Goal: Task Accomplishment & Management: Use online tool/utility

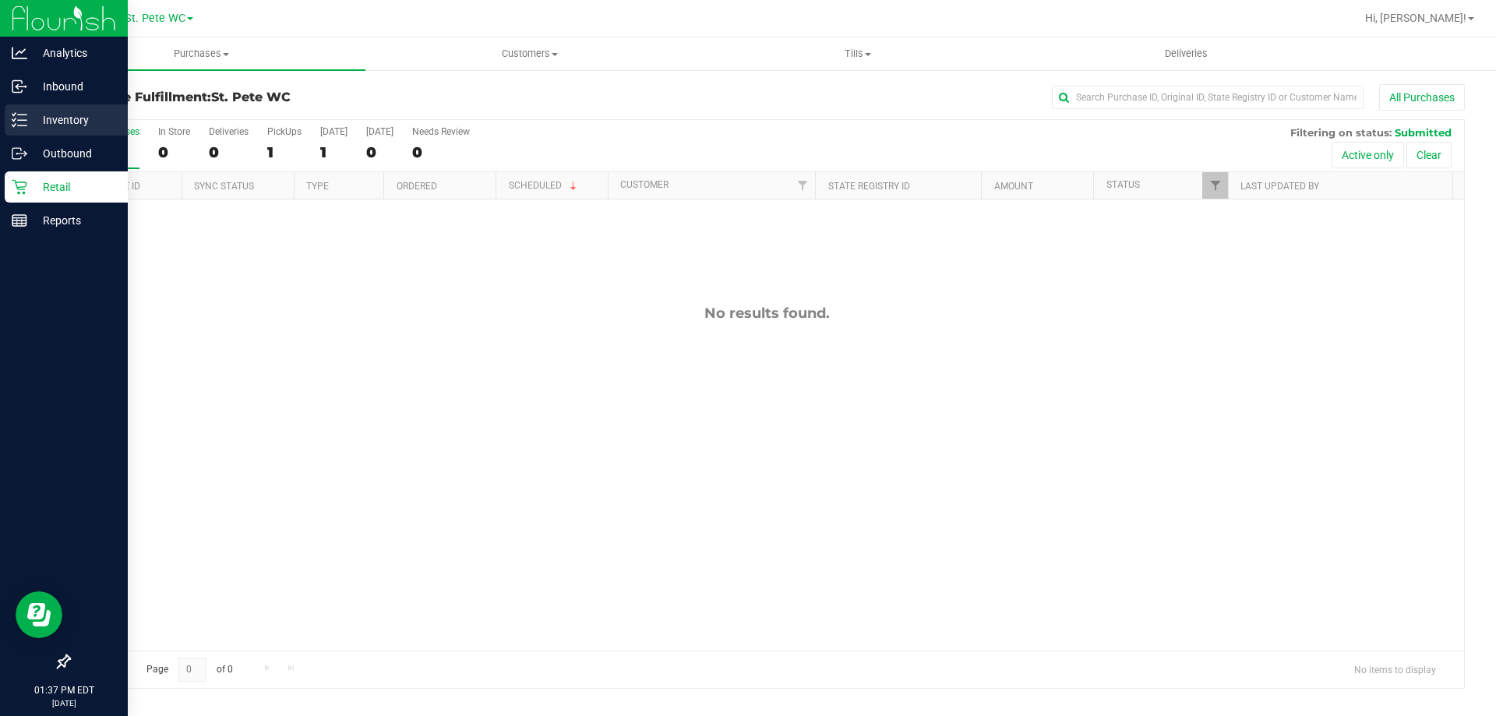
click at [37, 108] on div "Purchase Fulfillment: St. [PERSON_NAME] WC All Purchases All Purchases 1 In Sto…" at bounding box center [766, 387] width 1459 height 636
click at [27, 114] on p "Inventory" at bounding box center [74, 120] width 94 height 19
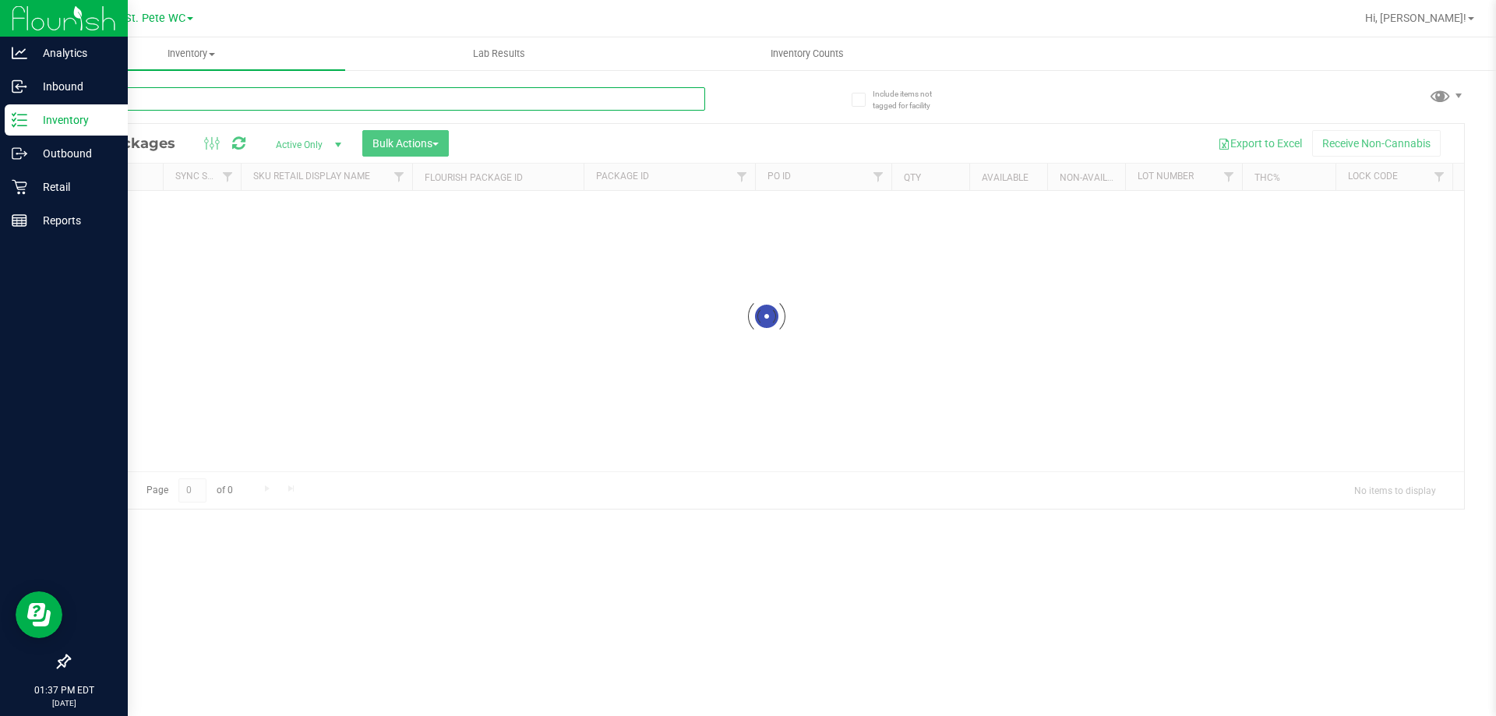
click at [146, 109] on input "text" at bounding box center [387, 98] width 637 height 23
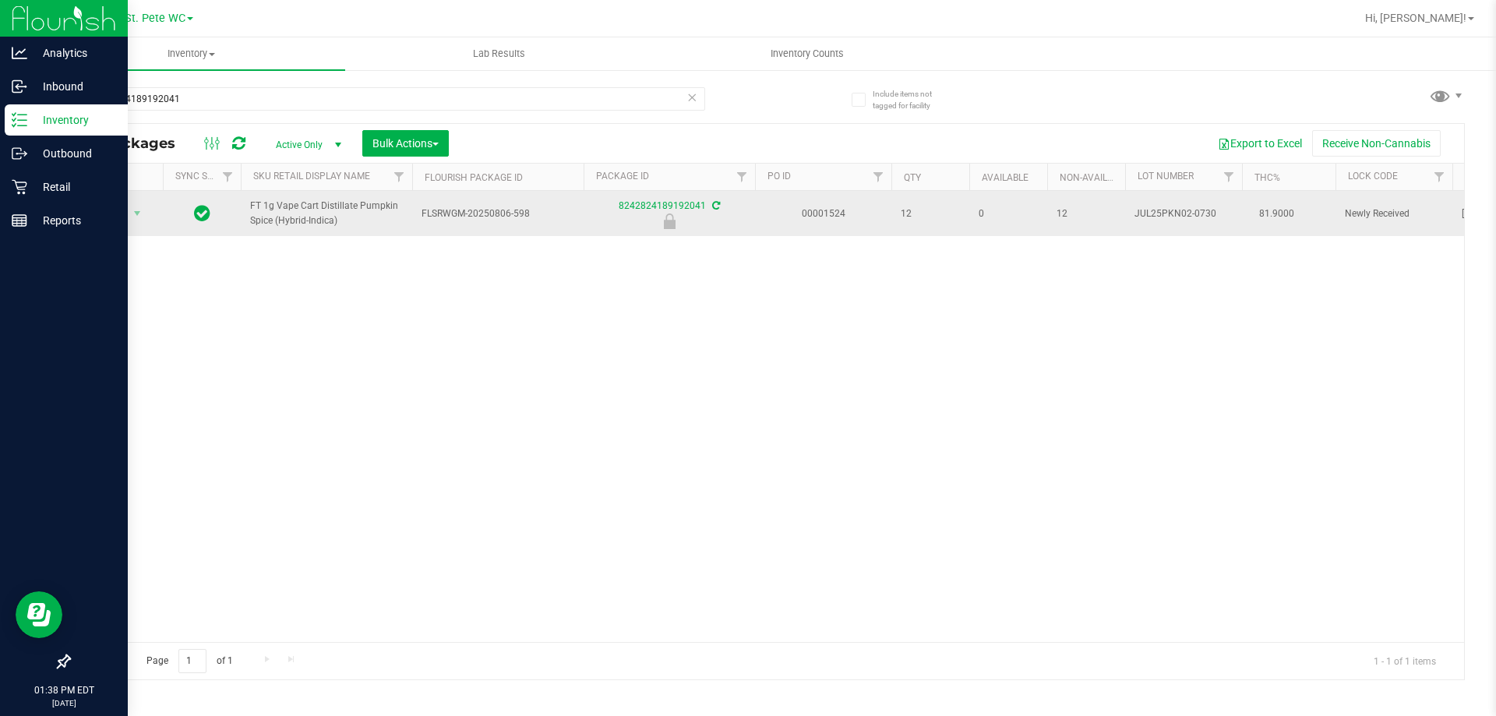
click at [301, 214] on span "FT 1g Vape Cart Distillate Pumpkin Spice (Hybrid-Indica)" at bounding box center [326, 214] width 153 height 30
click at [299, 214] on span "FT 1g Vape Cart Distillate Pumpkin Spice (Hybrid-Indica)" at bounding box center [326, 214] width 153 height 30
copy tr "FT 1g Vape Cart Distillate Pumpkin Spice (Hybrid-Indica)"
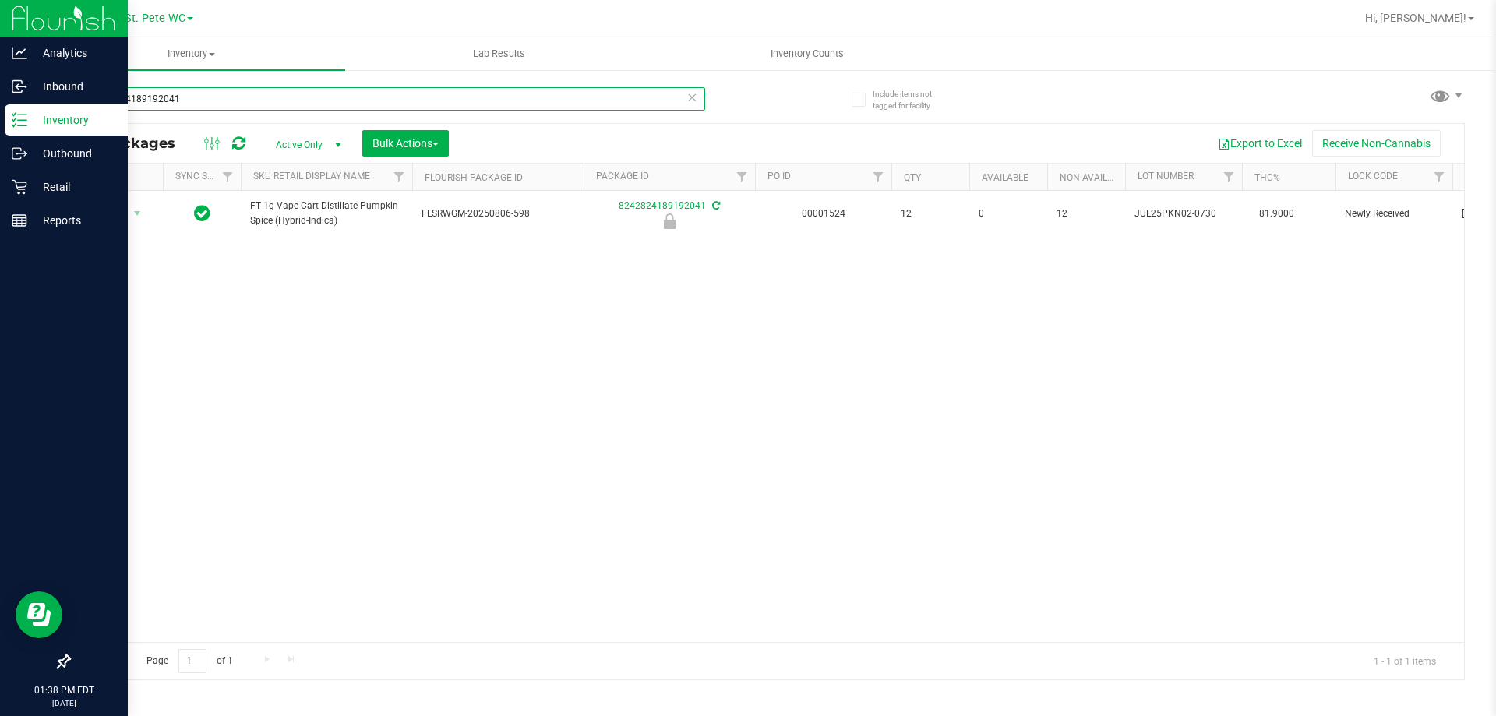
click at [284, 110] on input "8242824189192041" at bounding box center [387, 98] width 637 height 23
click at [285, 110] on input "8242824189192041" at bounding box center [387, 98] width 637 height 23
paste input "FT 1g Vape Cart Distillate Pumpkin Spice (Hybrid-Indica)"
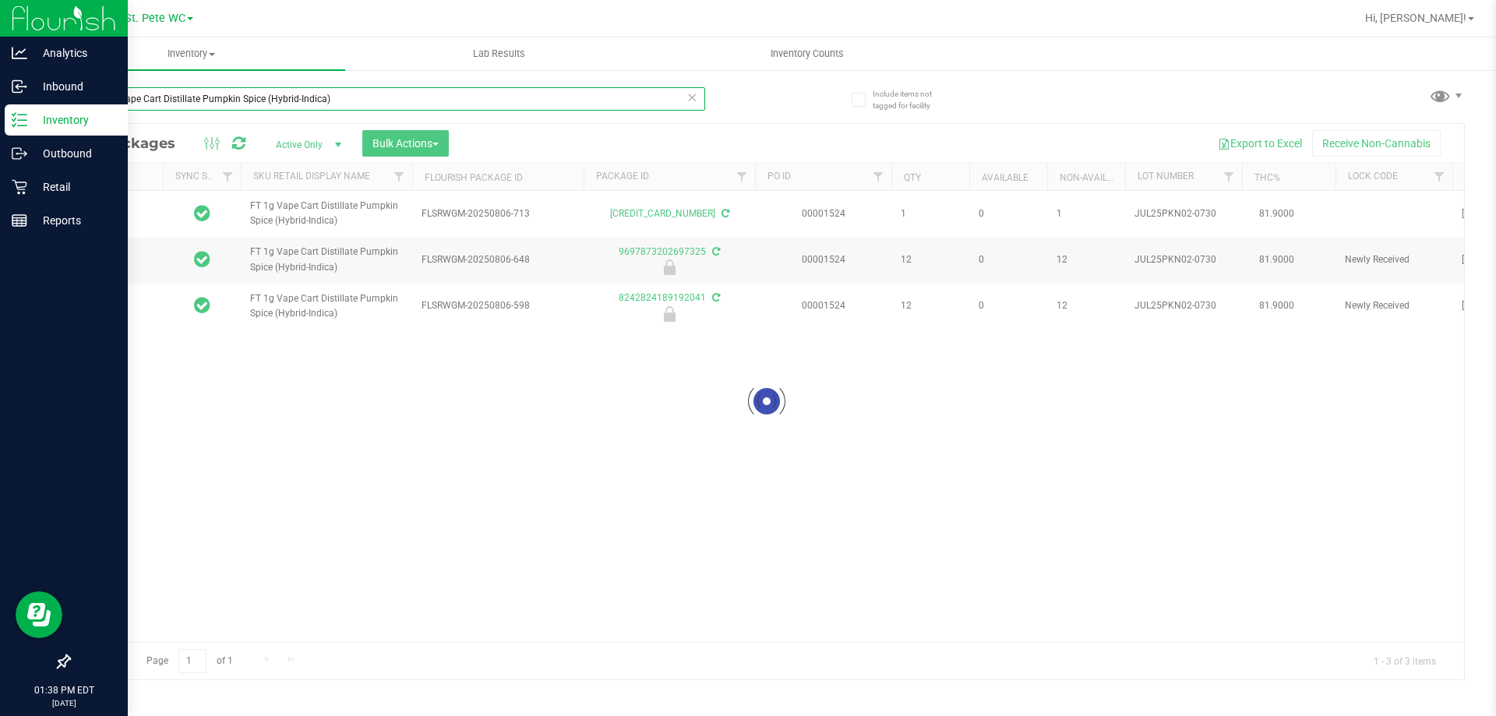
type input "FT 1g Vape Cart Distillate Pumpkin Spice (Hybrid-Indica)"
click at [436, 367] on div at bounding box center [766, 402] width 1395 height 556
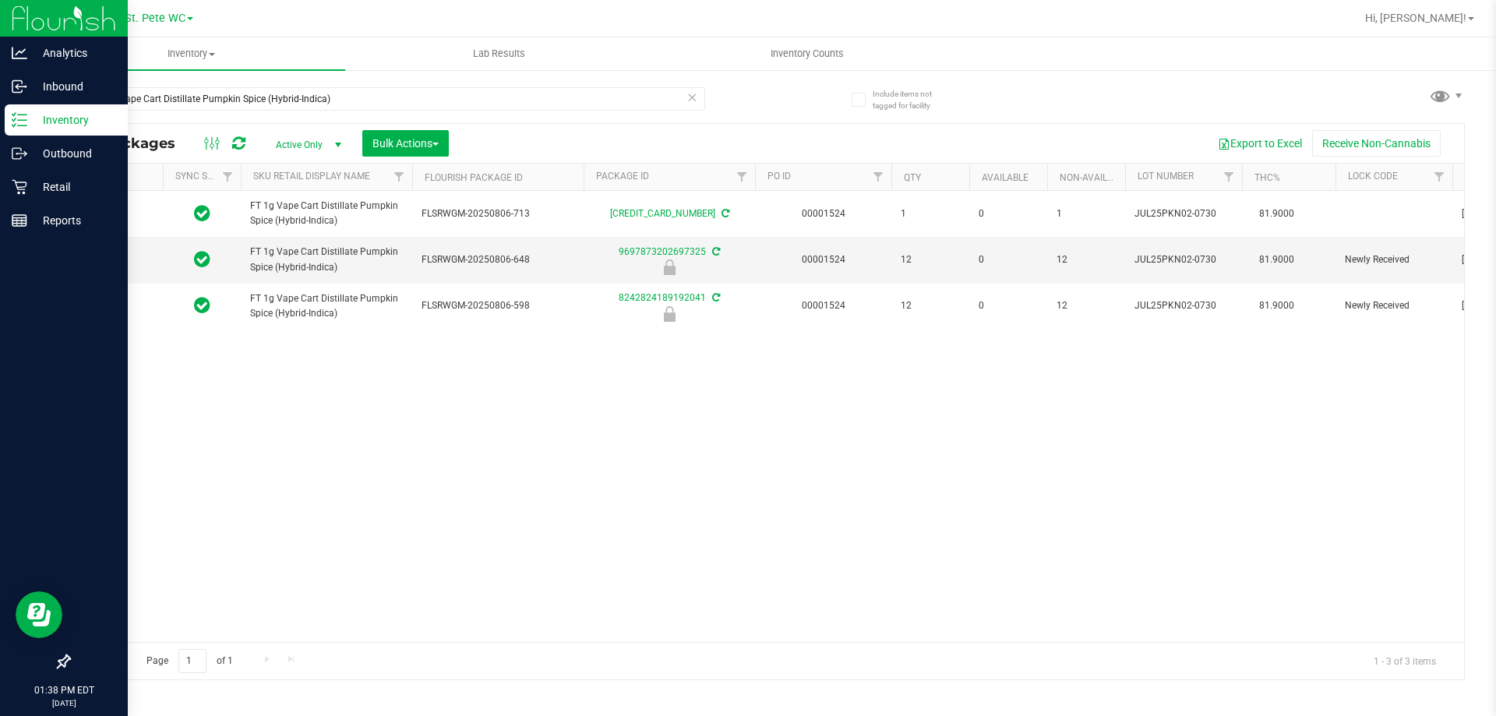
click at [376, 408] on div "FT 1g Vape Cart Distillate Pumpkin Spice (Hybrid-Indica) FLSRWGM-20250806-713 […" at bounding box center [766, 416] width 1395 height 451
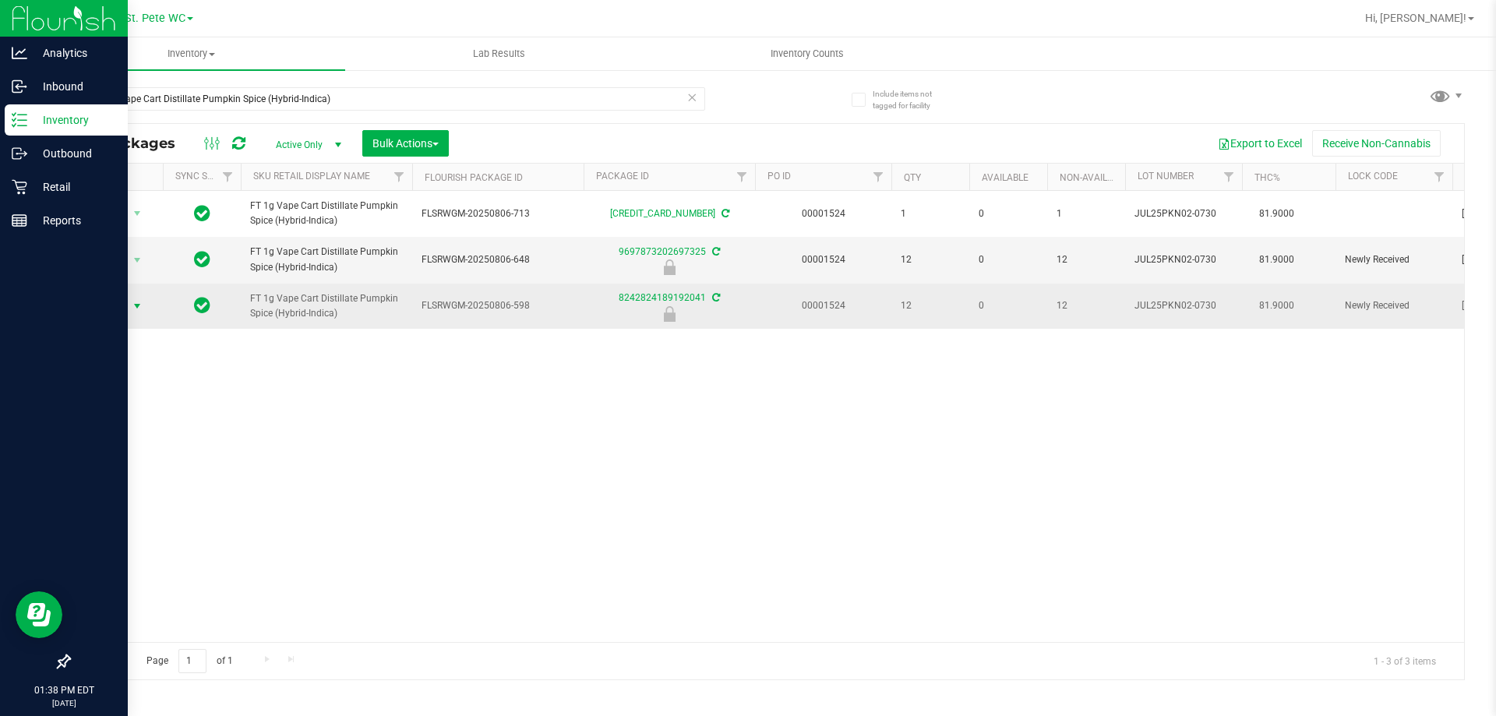
click at [129, 309] on span "select" at bounding box center [137, 306] width 19 height 22
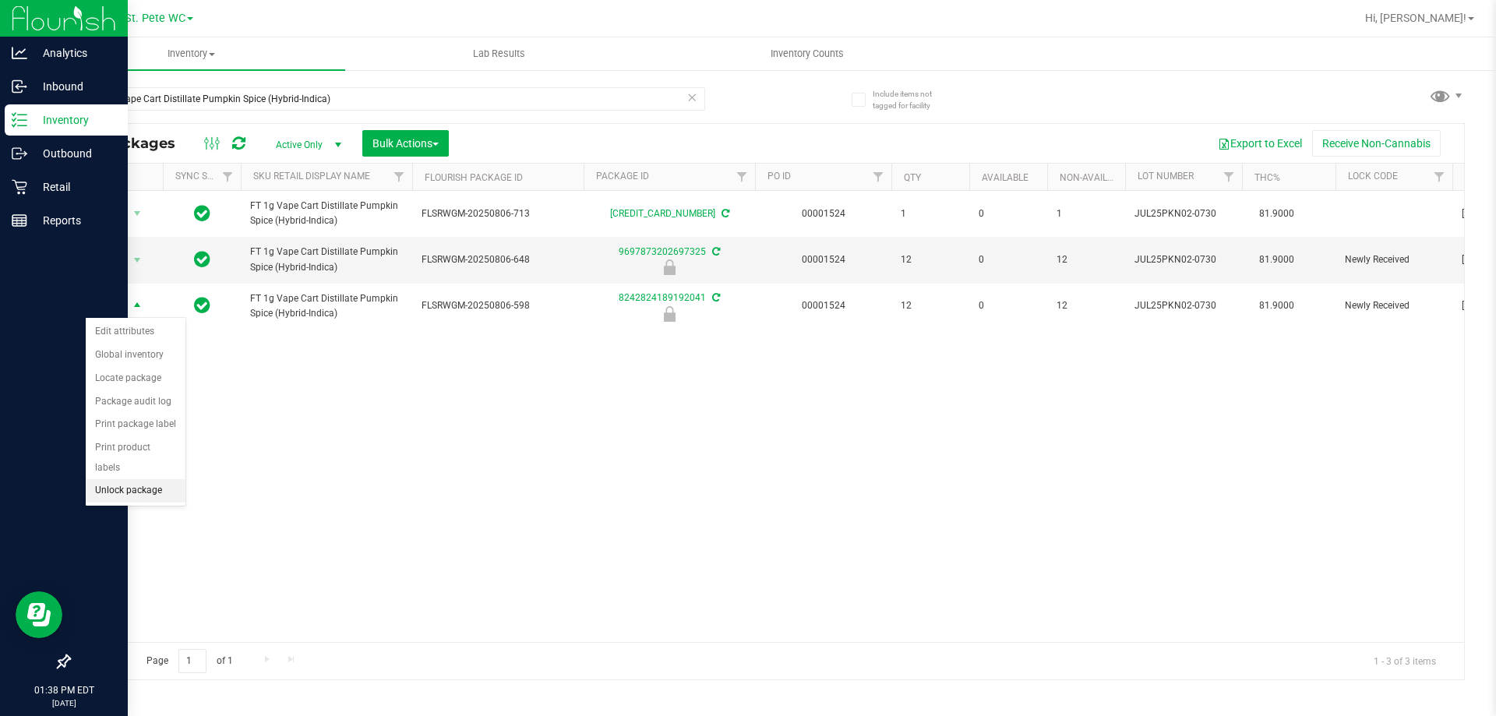
click at [165, 479] on li "Unlock package" at bounding box center [136, 490] width 100 height 23
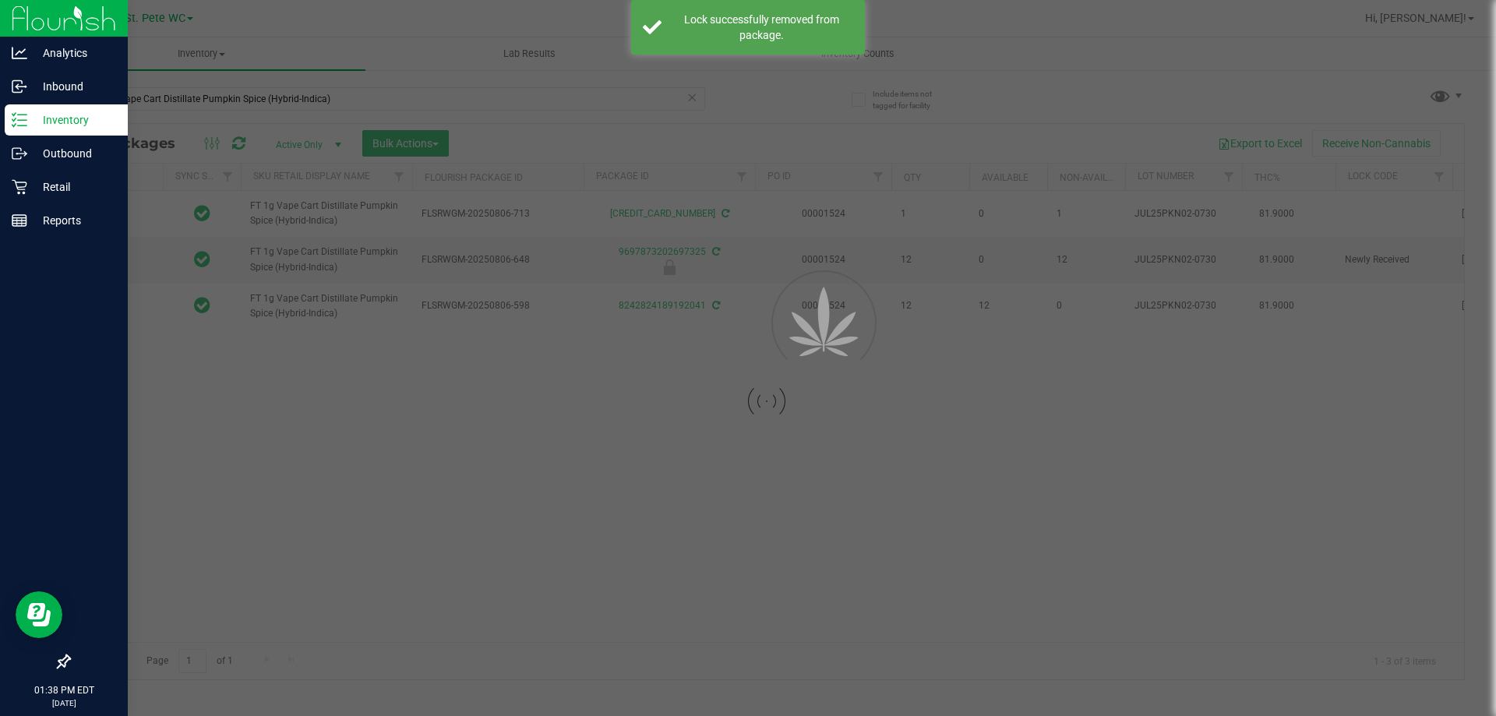
click at [314, 110] on div at bounding box center [748, 358] width 1496 height 716
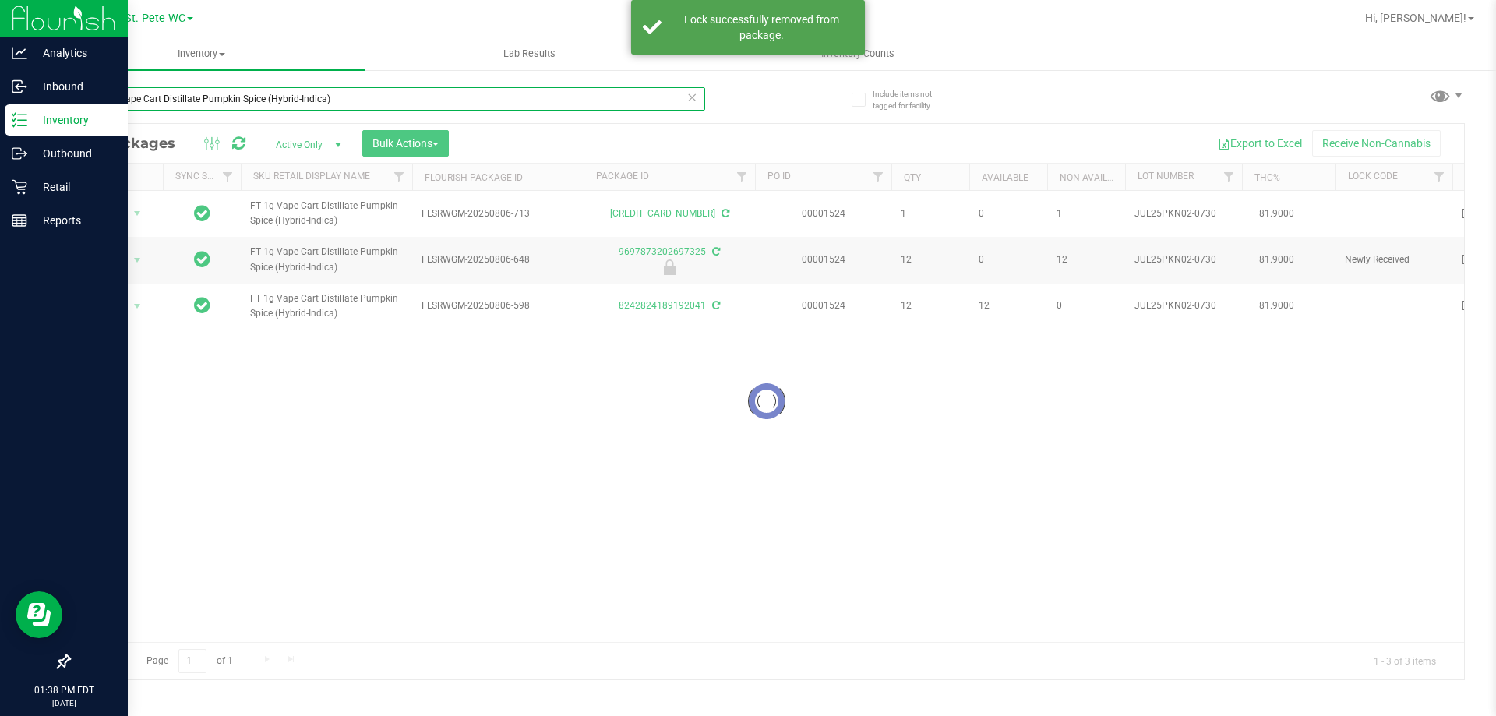
click at [316, 103] on input "FT 1g Vape Cart Distillate Pumpkin Spice (Hybrid-Indica)" at bounding box center [387, 98] width 637 height 23
click at [316, 101] on input "FT 1g Vape Cart Distillate Pumpkin Spice (Hybrid-Indica)" at bounding box center [387, 98] width 637 height 23
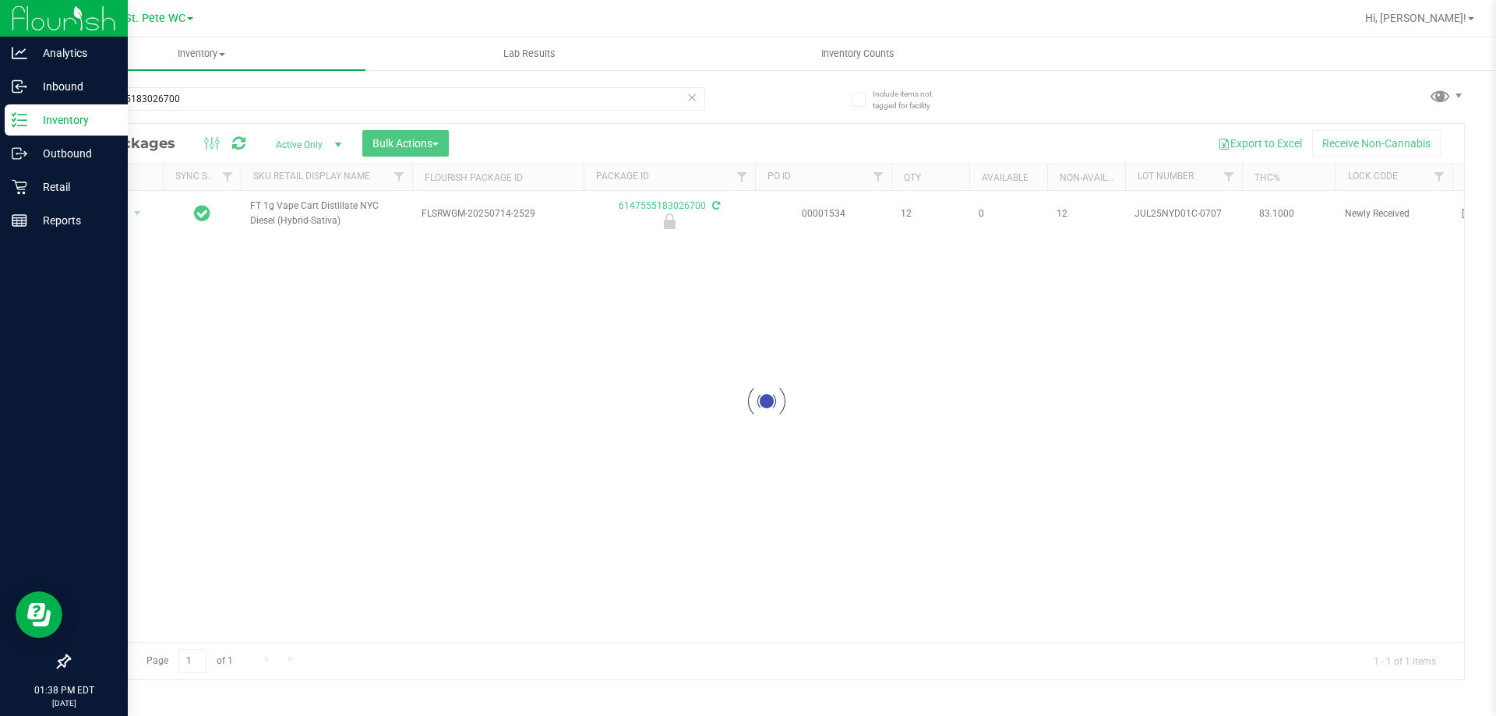
click at [318, 211] on div at bounding box center [766, 402] width 1395 height 556
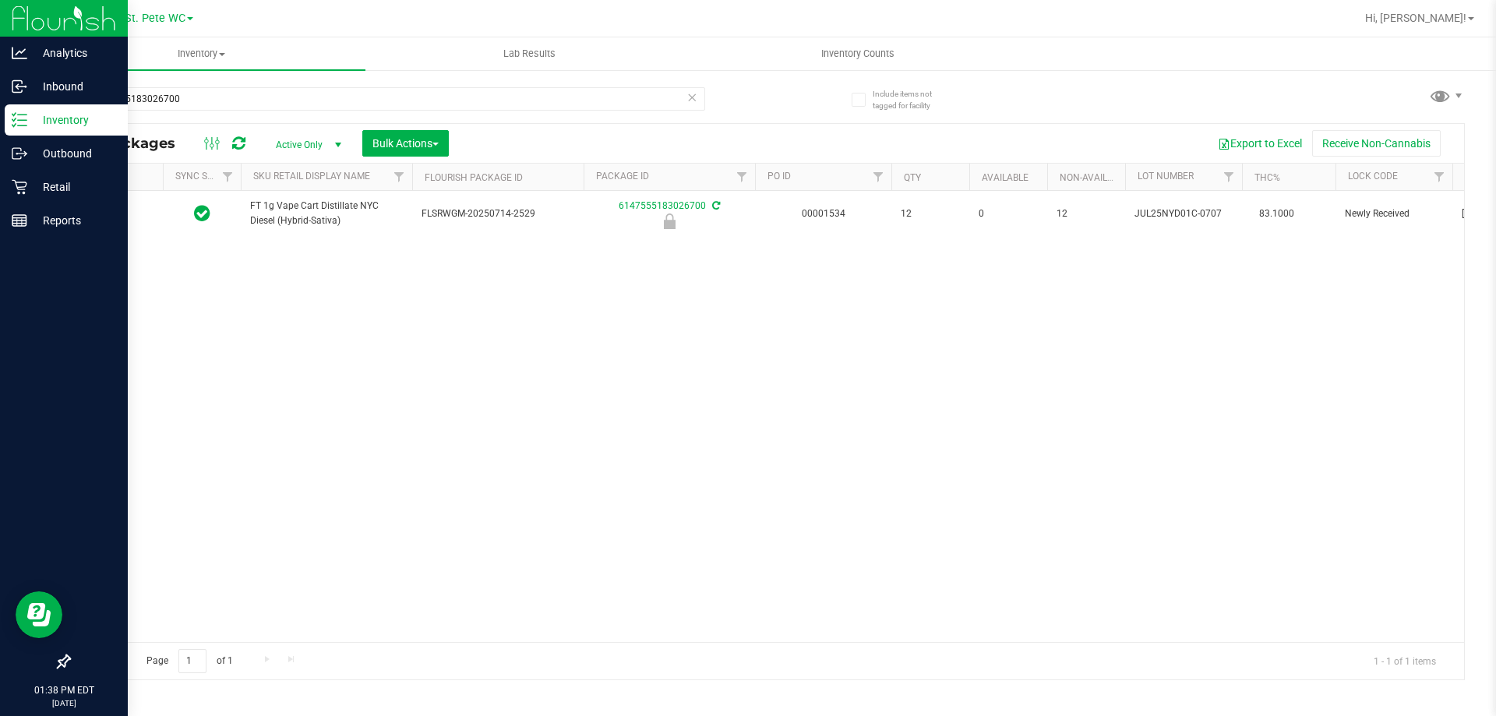
click at [318, 211] on span "FT 1g Vape Cart Distillate NYC Diesel (Hybrid-Sativa)" at bounding box center [326, 214] width 153 height 30
click at [296, 103] on input "6147555183026700" at bounding box center [387, 98] width 637 height 23
paste input "FT 1g Vape Cart Distillate NYC Diesel (Hybrid-Sativa)"
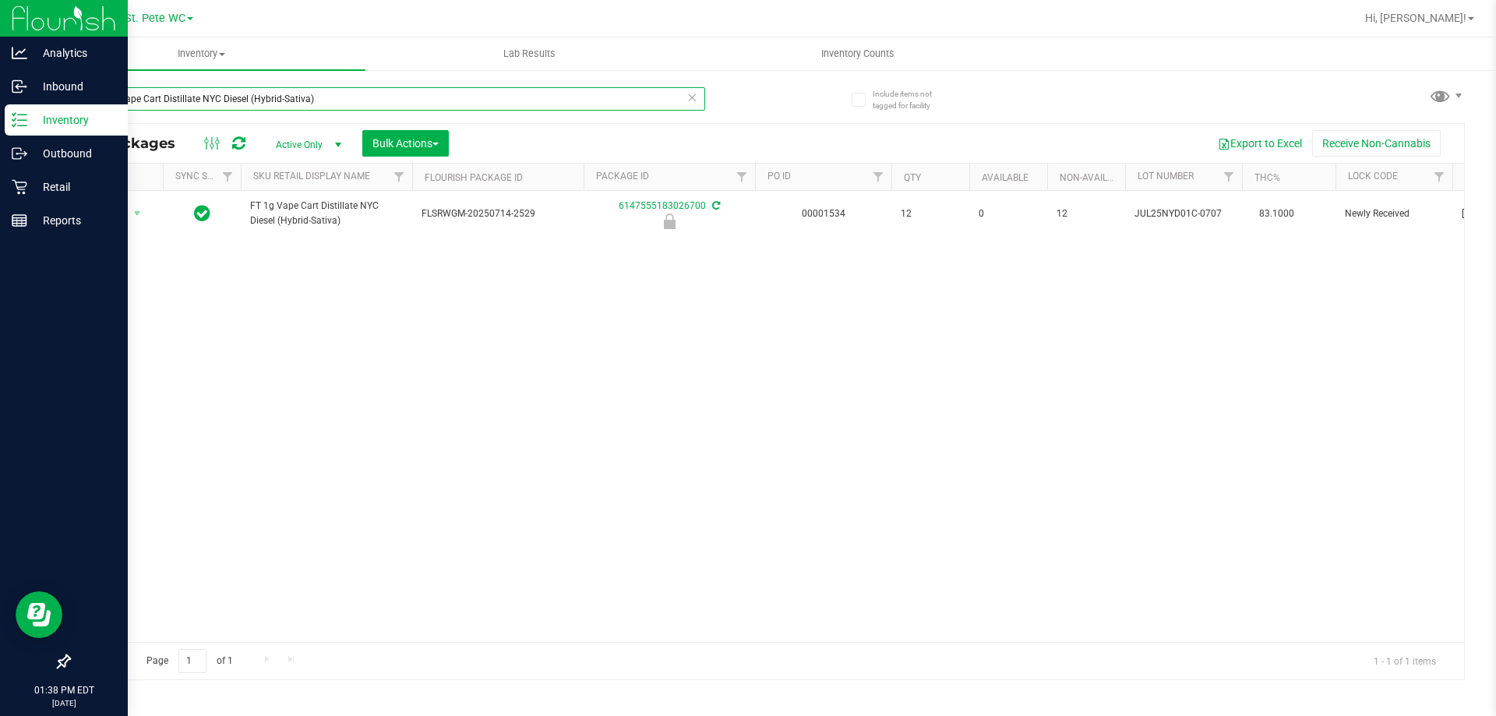
type input "FT 1g Vape Cart Distillate NYC Diesel (Hybrid-Sativa)"
click at [277, 423] on div "Action Action Edit attributes Global inventory Locate package Package audit log…" at bounding box center [766, 416] width 1395 height 451
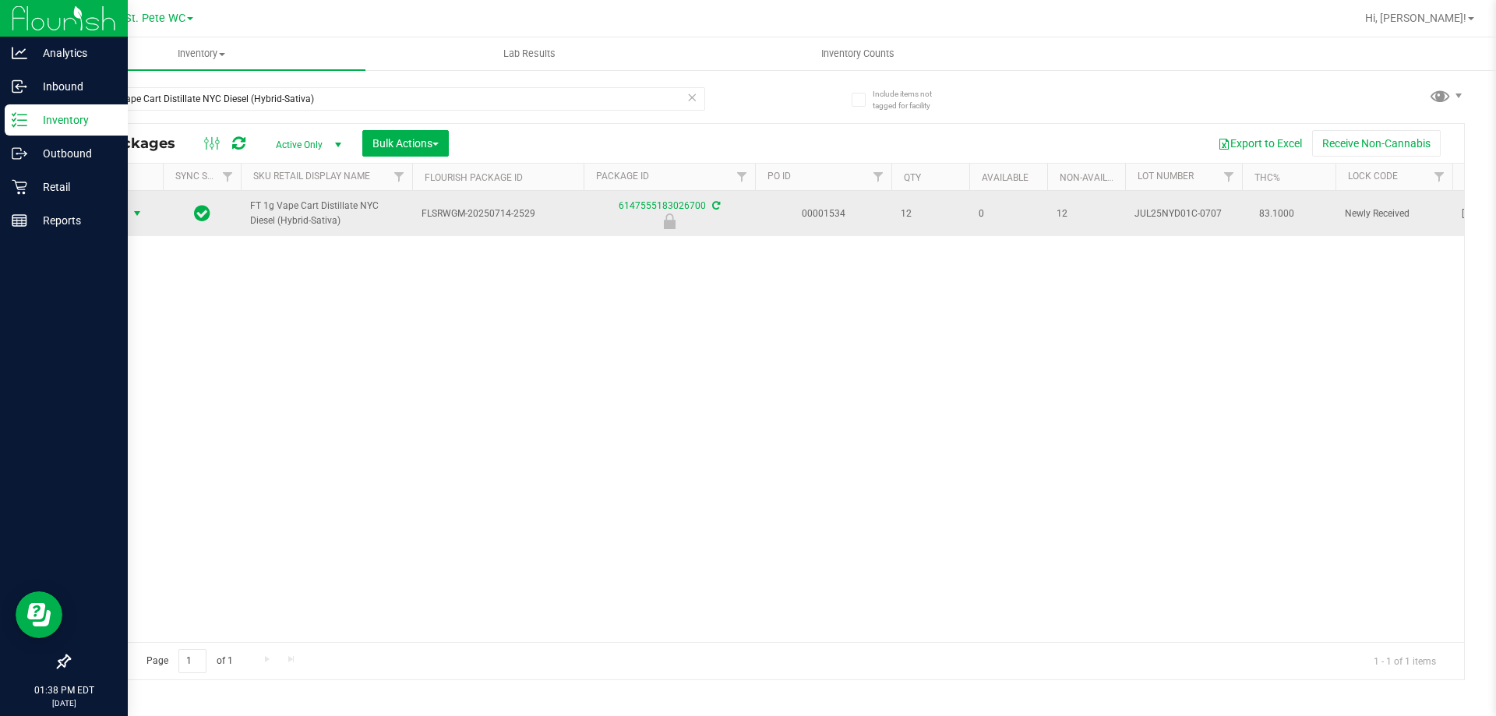
click at [136, 217] on span "select" at bounding box center [137, 213] width 12 height 12
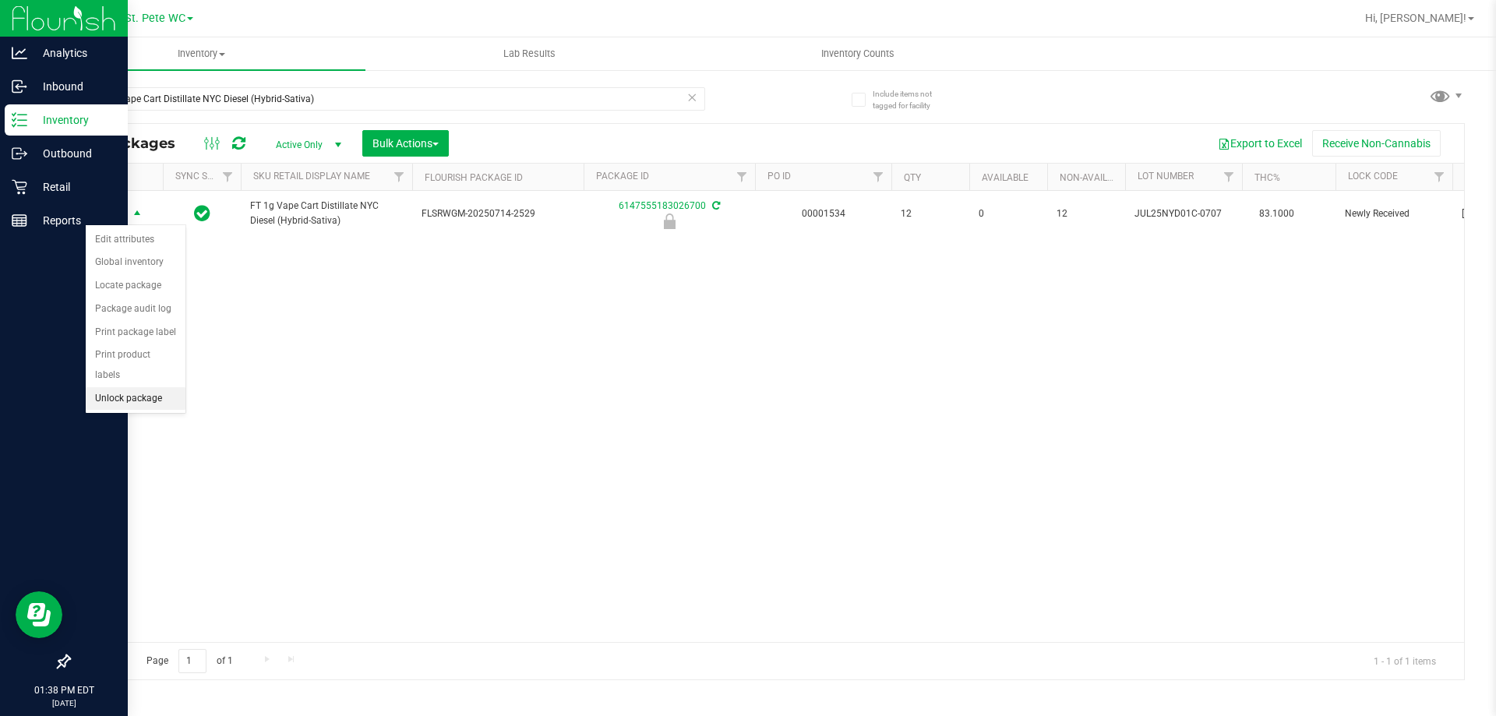
click at [164, 387] on li "Unlock package" at bounding box center [136, 398] width 100 height 23
